Goal: Task Accomplishment & Management: Manage account settings

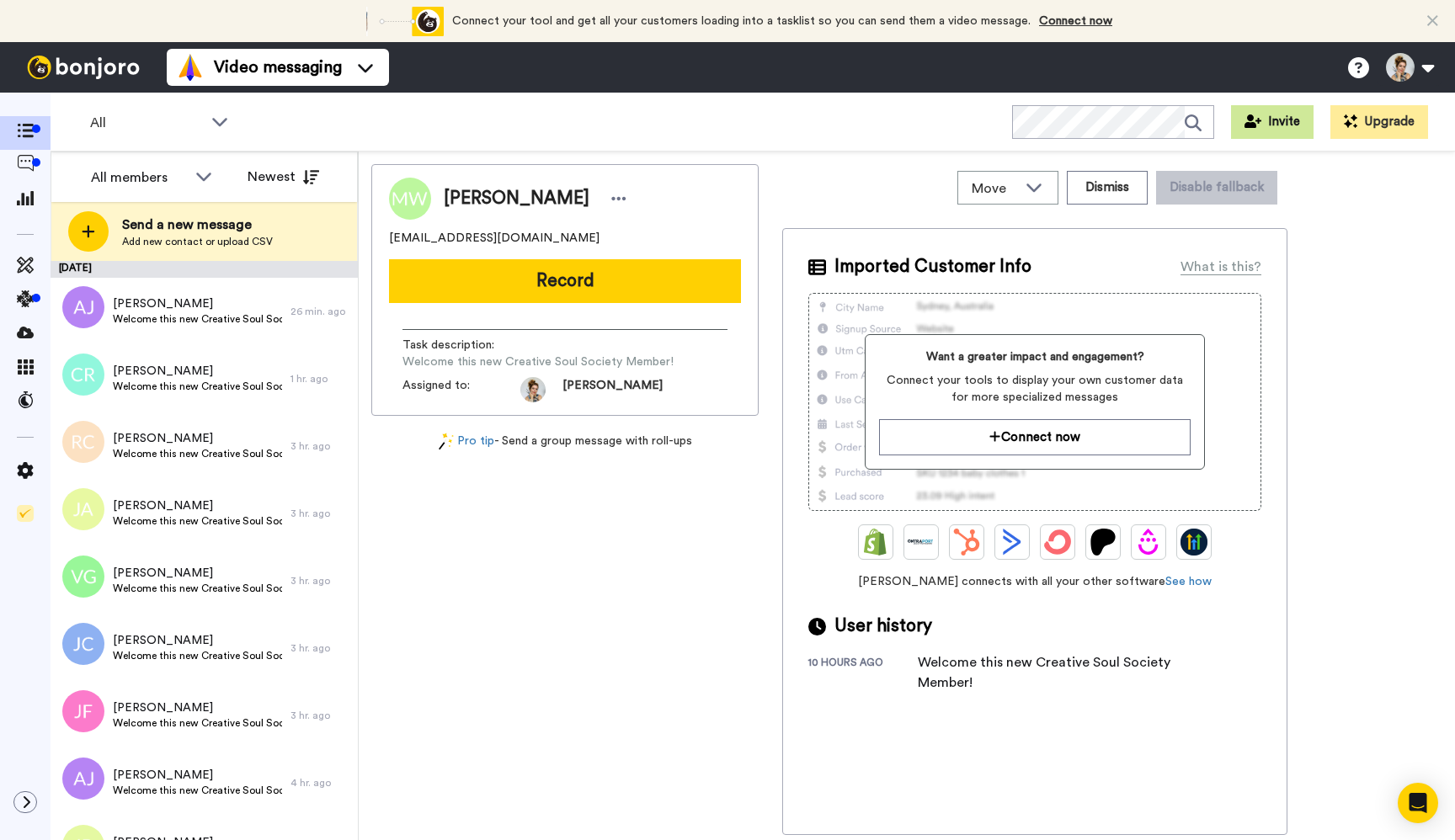
click at [1274, 128] on button "Invite" at bounding box center [1272, 121] width 83 height 34
